Goal: Navigation & Orientation: Find specific page/section

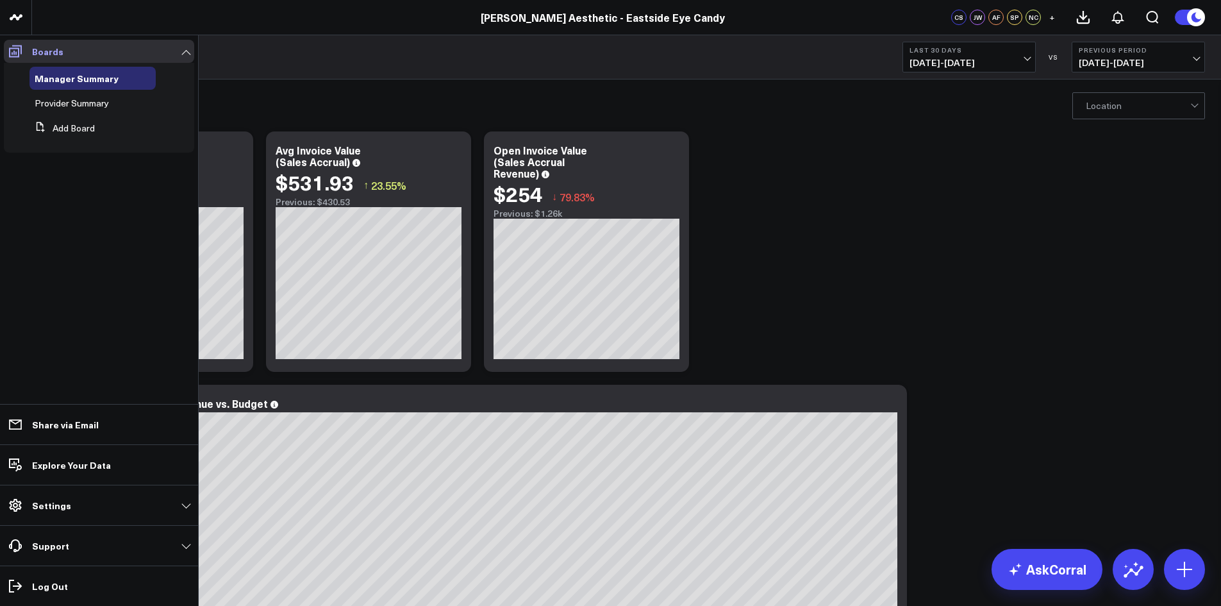
click at [171, 49] on link "Boards" at bounding box center [99, 51] width 190 height 23
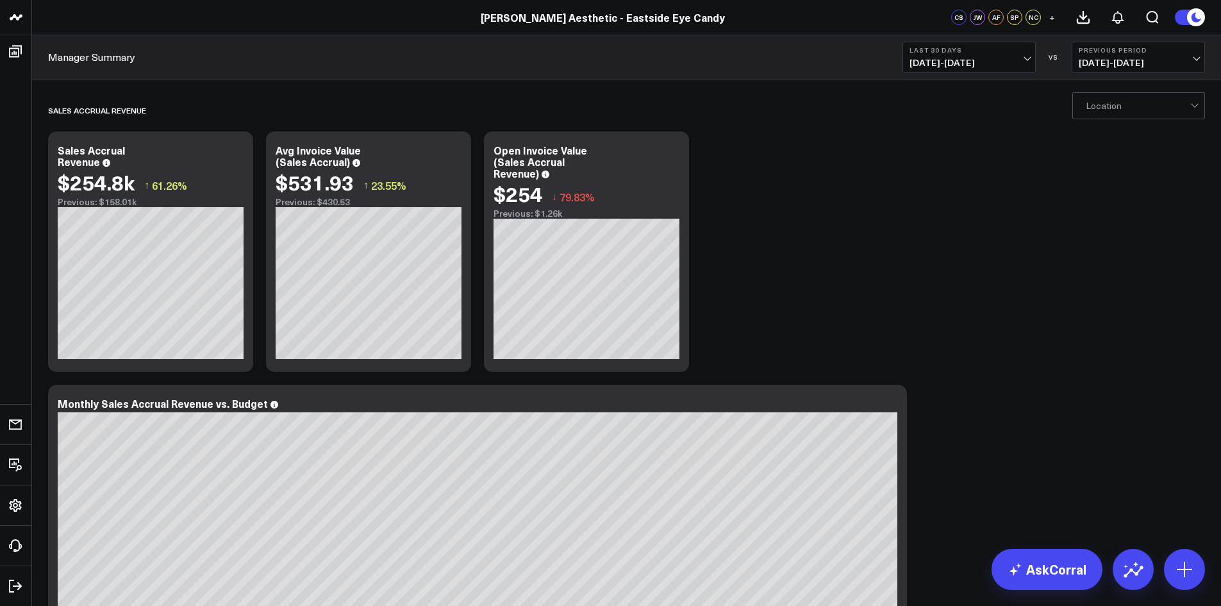
click at [560, 13] on link "[PERSON_NAME] Aesthetic - Eastside Eye Candy" at bounding box center [603, 17] width 244 height 14
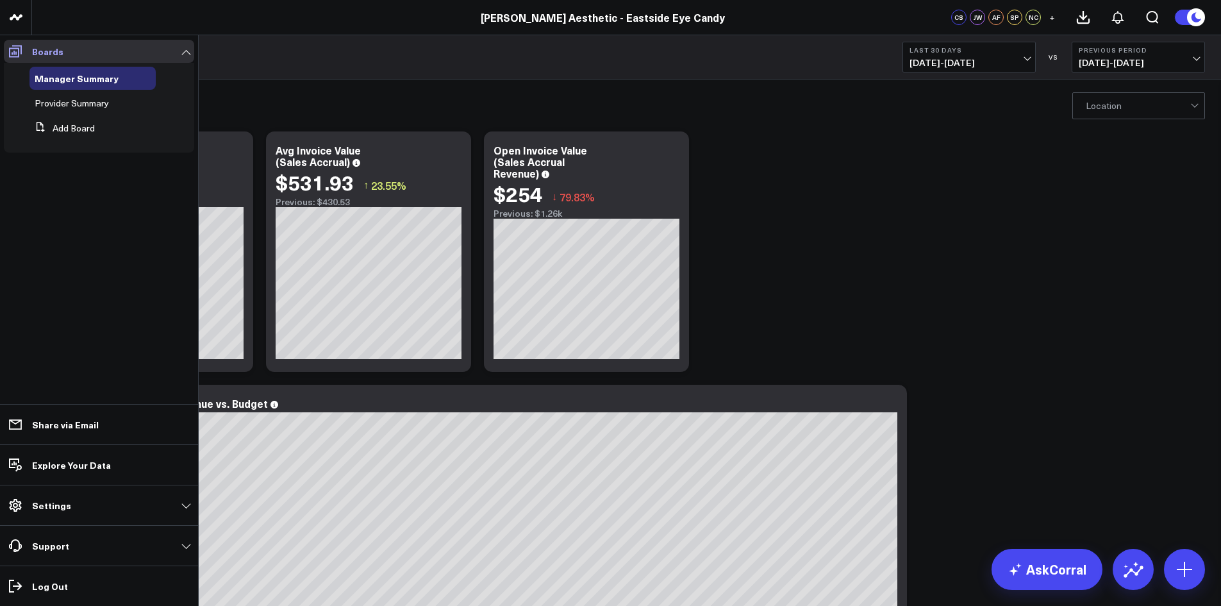
click at [183, 49] on link "Boards" at bounding box center [99, 51] width 190 height 23
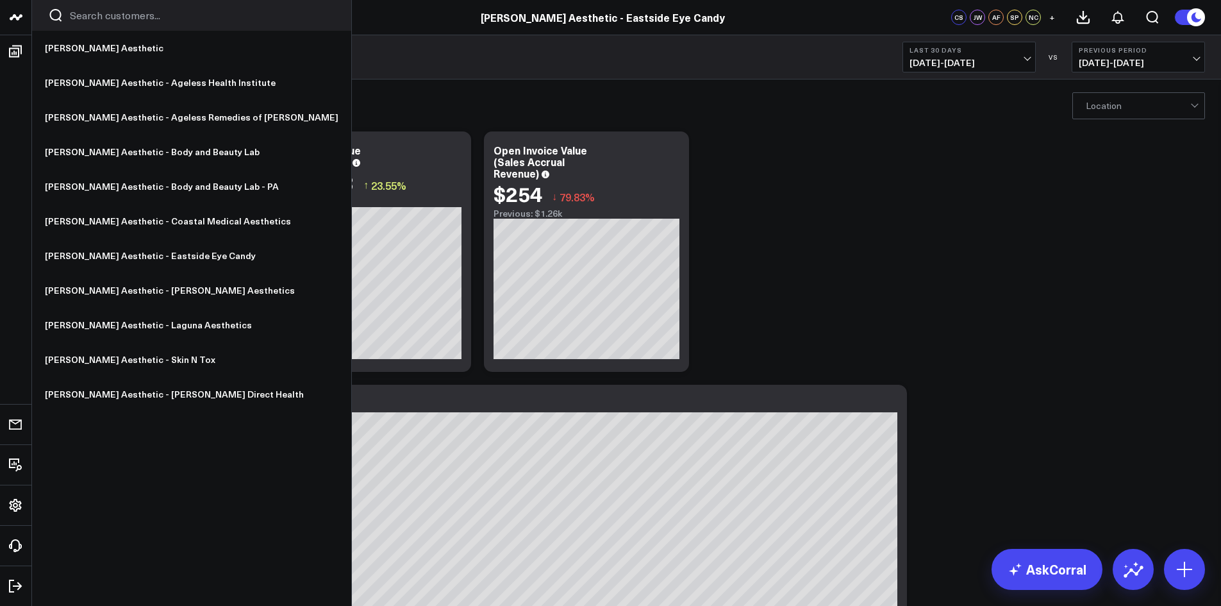
click at [19, 19] on icon at bounding box center [15, 17] width 15 height 15
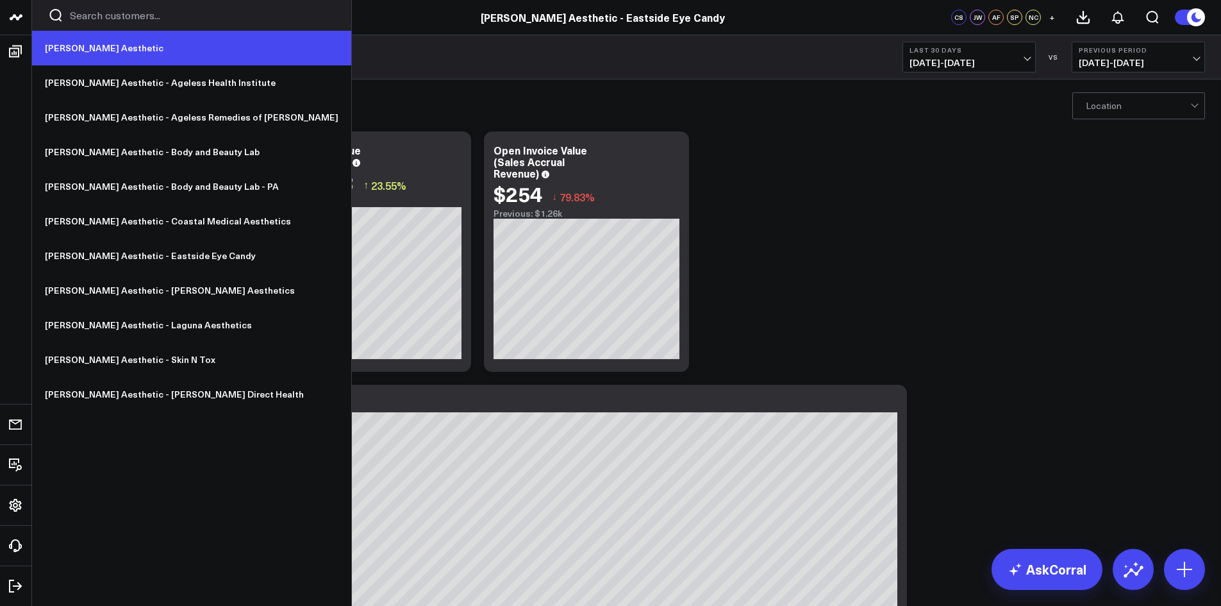
click at [110, 44] on link "[PERSON_NAME] Aesthetic" at bounding box center [191, 48] width 319 height 35
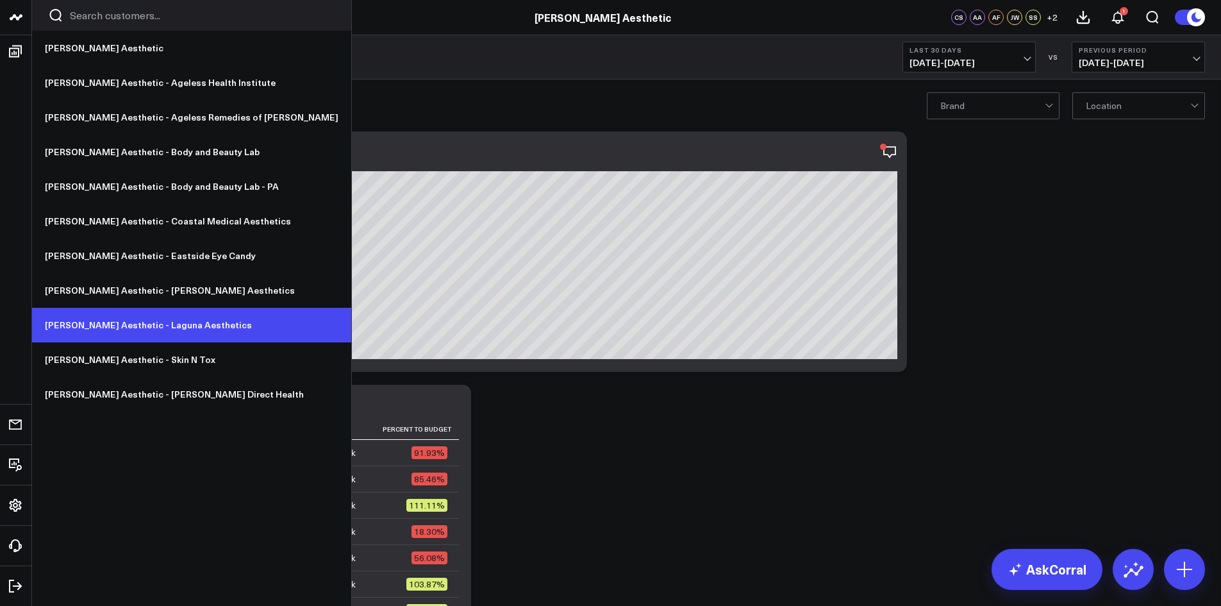
click at [146, 317] on link "[PERSON_NAME] Aesthetic - Laguna Aesthetics" at bounding box center [191, 325] width 319 height 35
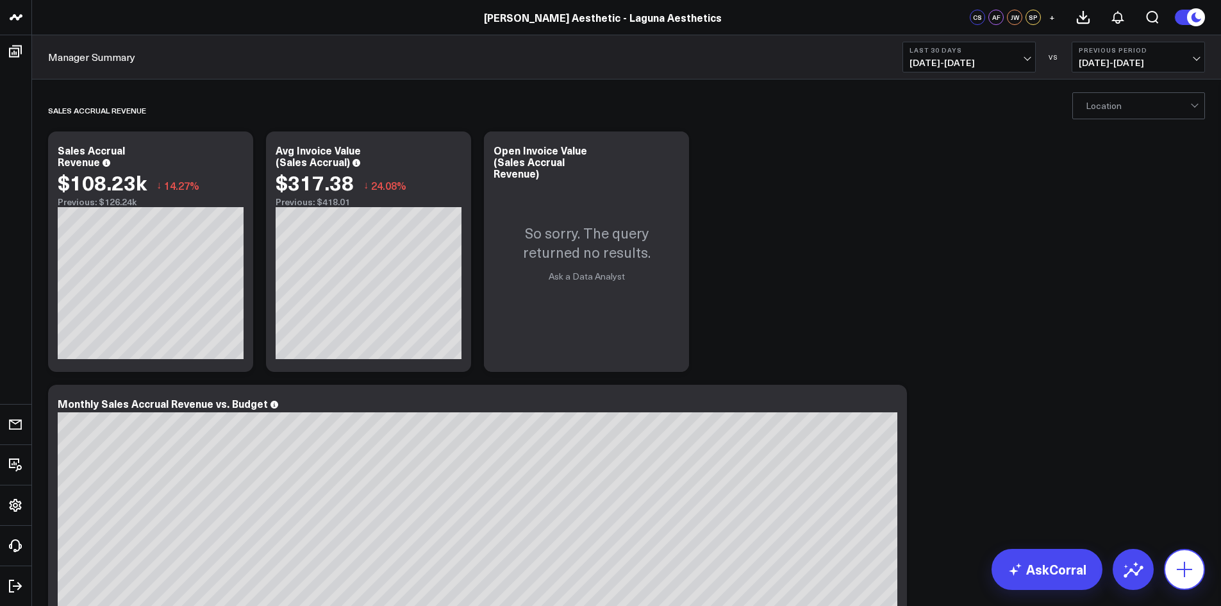
click at [1192, 581] on button at bounding box center [1184, 569] width 41 height 41
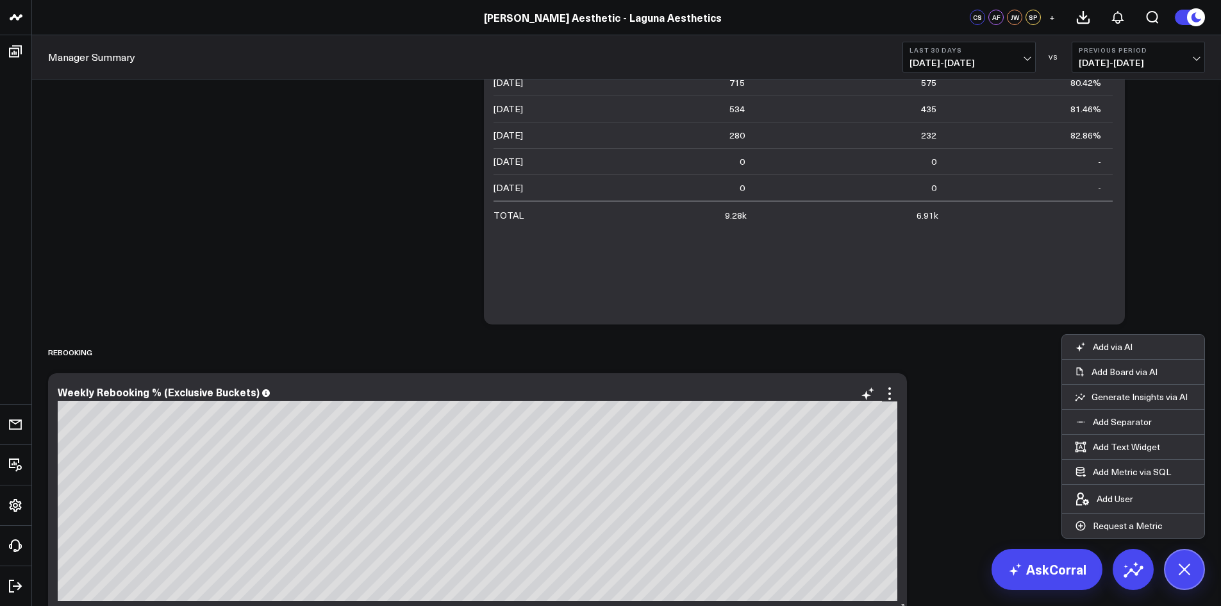
scroll to position [2051, 0]
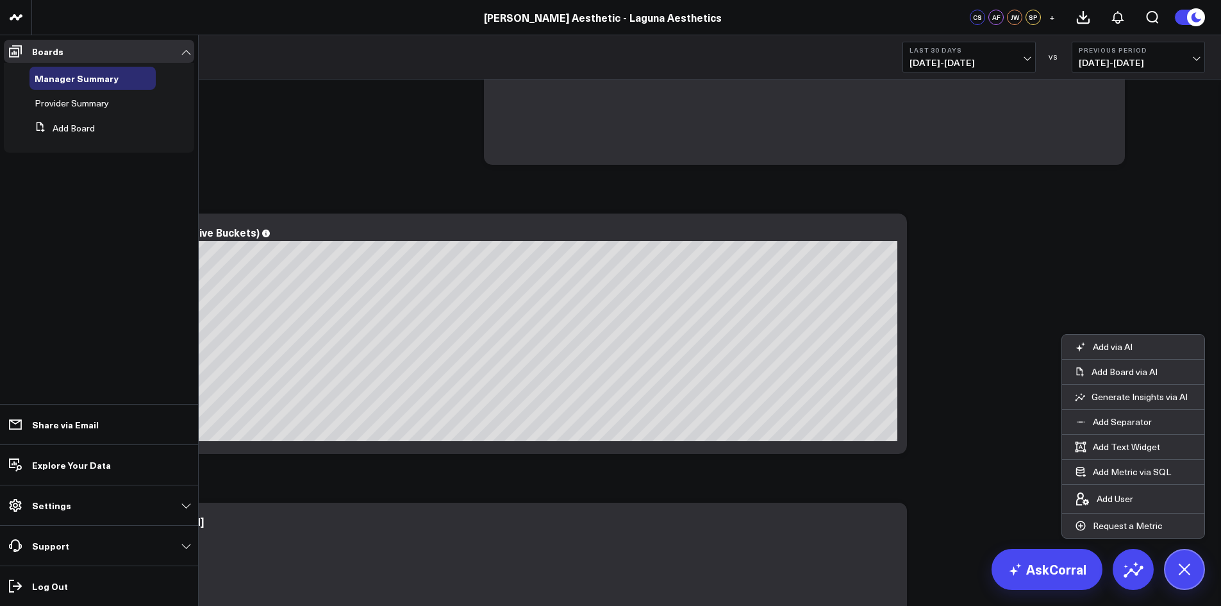
click at [75, 103] on span "Provider Summary" at bounding box center [72, 103] width 74 height 12
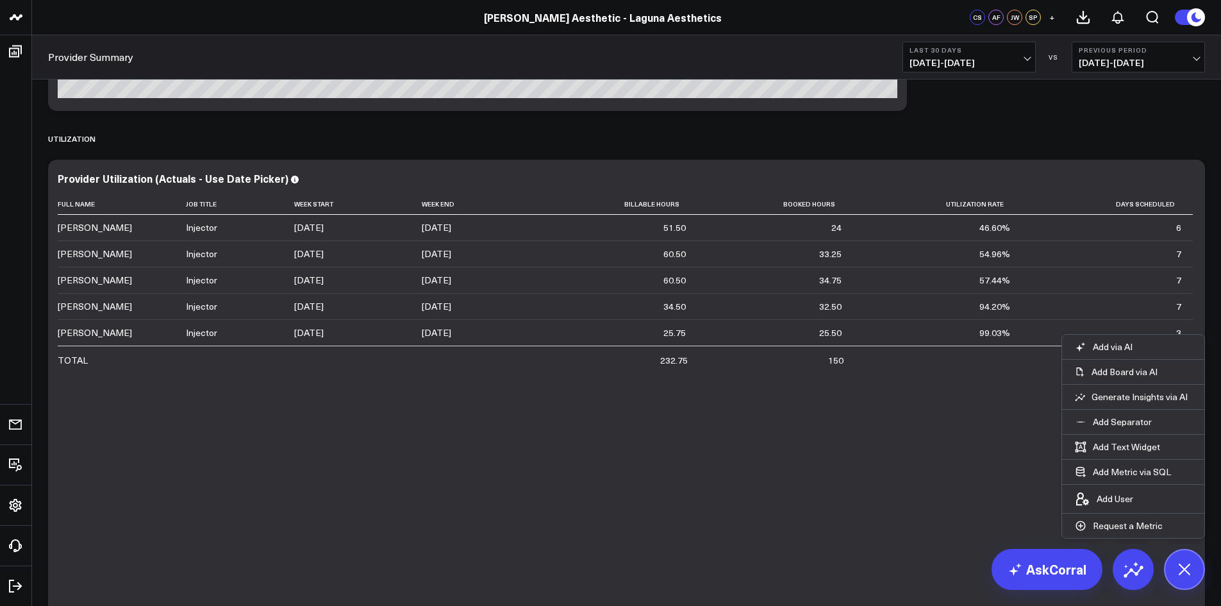
scroll to position [3013, 0]
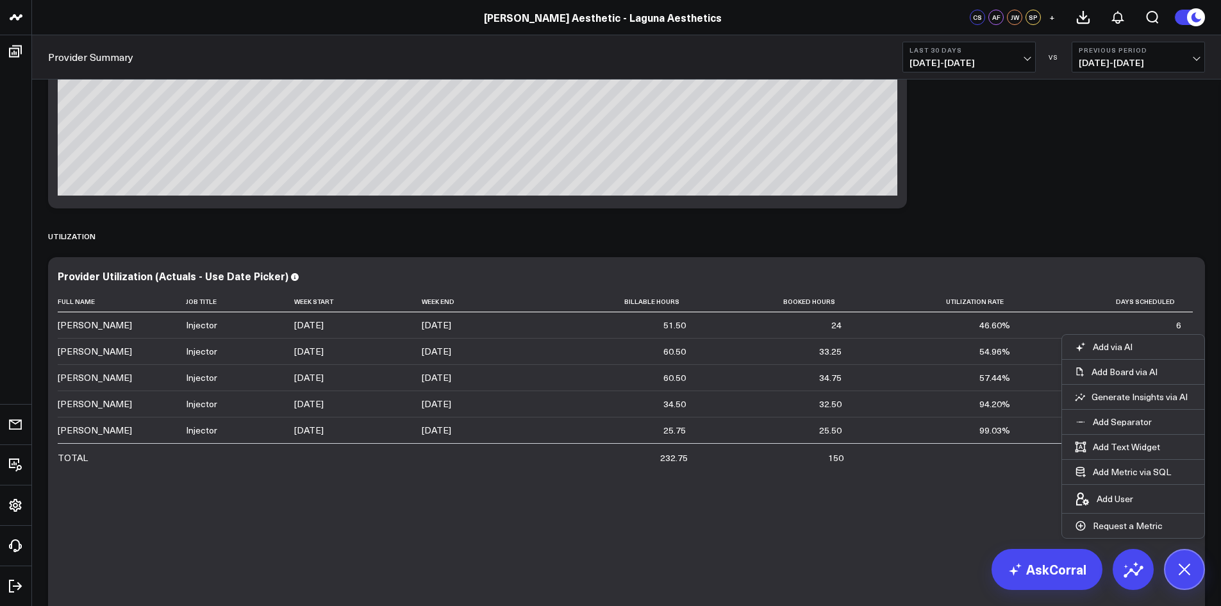
scroll to position [3141, 0]
